Goal: Find specific page/section: Find specific page/section

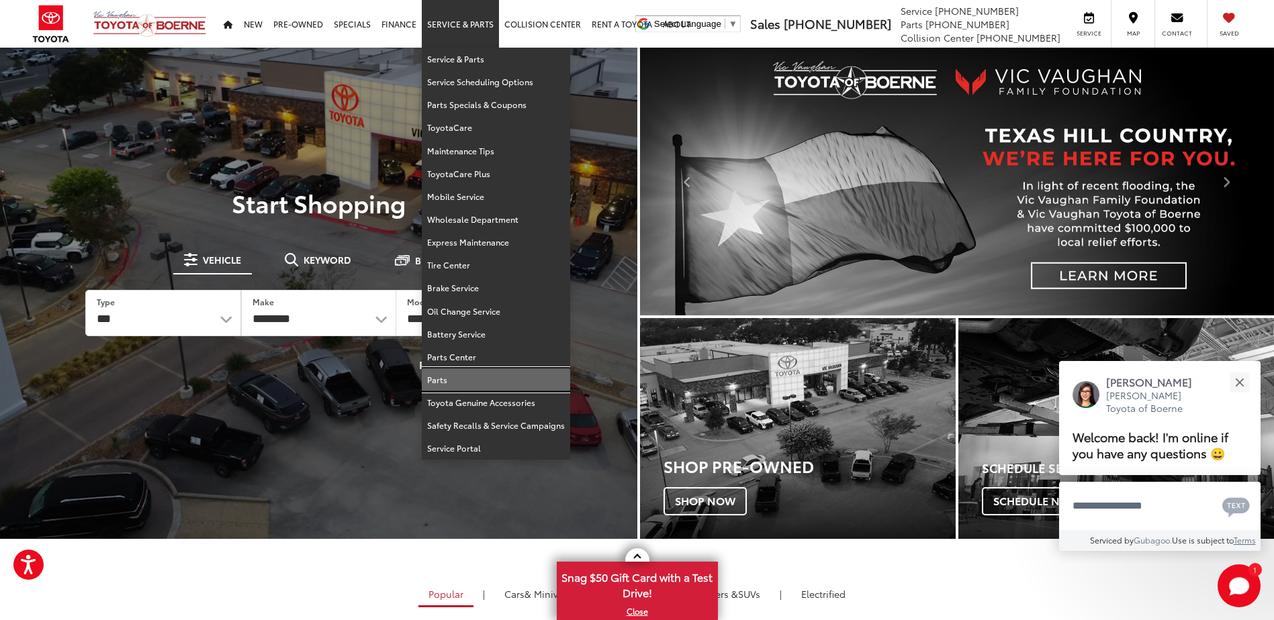
click at [430, 381] on link "Parts" at bounding box center [496, 380] width 148 height 23
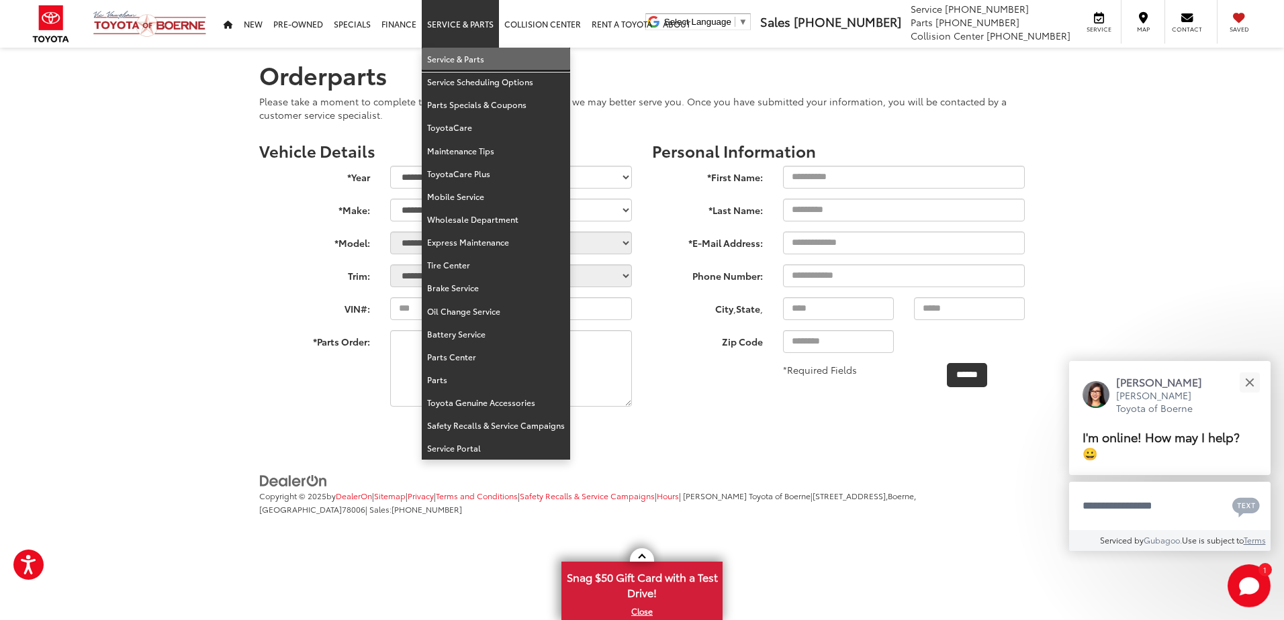
click at [459, 59] on link "Service & Parts" at bounding box center [496, 59] width 148 height 23
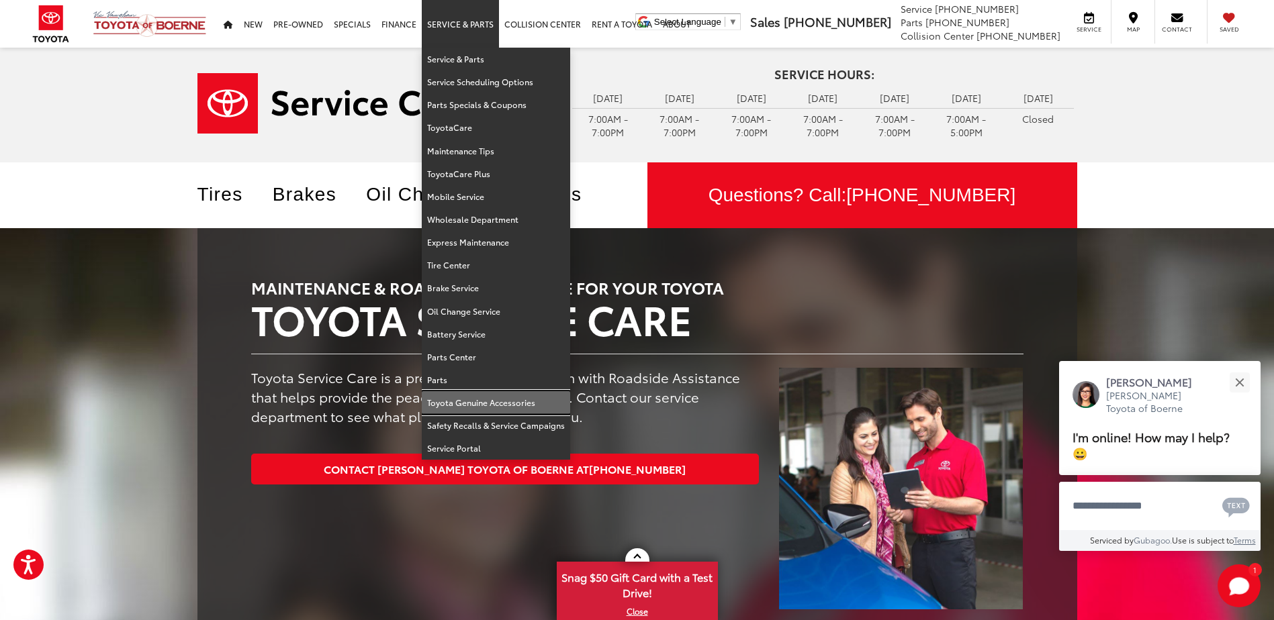
click at [454, 402] on link "Toyota Genuine Accessories" at bounding box center [496, 402] width 148 height 23
